Goal: Communication & Community: Ask a question

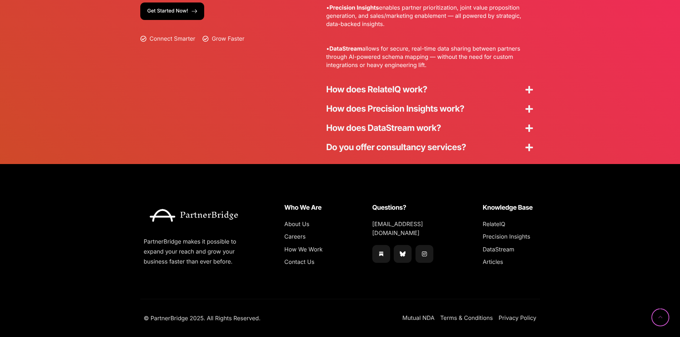
scroll to position [1916, 0]
click at [304, 259] on span "Contact Us" at bounding box center [300, 262] width 30 height 9
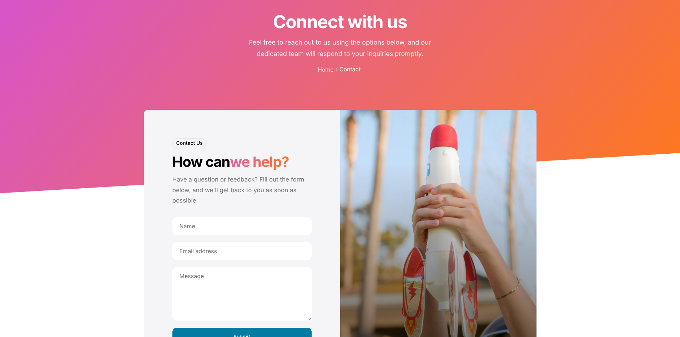
scroll to position [71, 0]
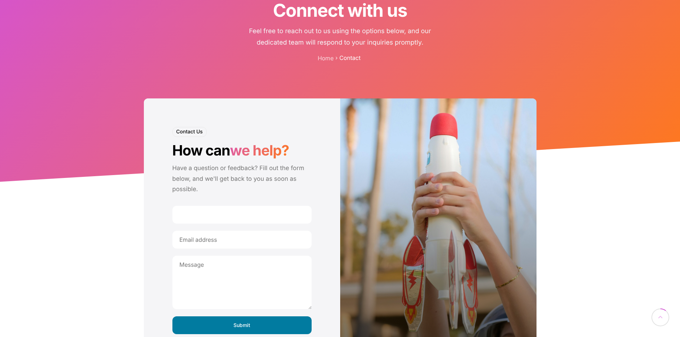
click at [239, 217] on input "Contact form" at bounding box center [241, 215] width 139 height 18
type input "[PERSON_NAME]"
click at [231, 236] on input "Contact form" at bounding box center [241, 240] width 139 height 18
type input "[PERSON_NAME][EMAIL_ADDRESS][DOMAIN_NAME]"
click at [234, 280] on textarea "Contact form" at bounding box center [241, 283] width 139 height 54
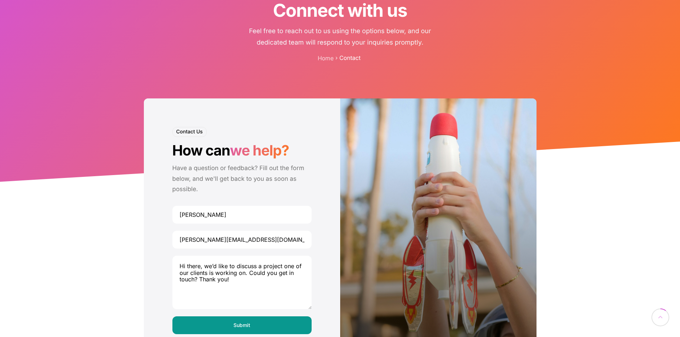
type textarea "Hi there, we’d like to discuss a project one of our clients is working on. Coul…"
click at [252, 323] on input "Submit" at bounding box center [241, 326] width 139 height 18
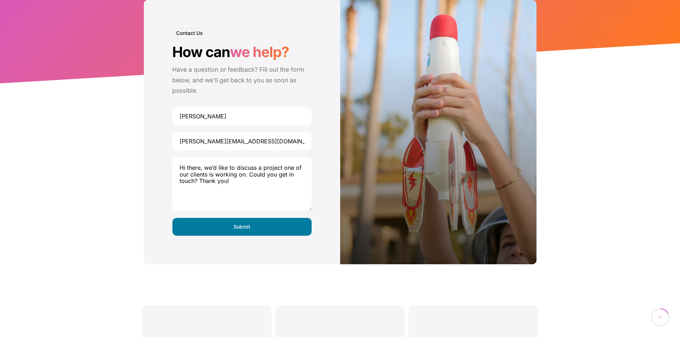
scroll to position [178, 0]
